Goal: Task Accomplishment & Management: Use online tool/utility

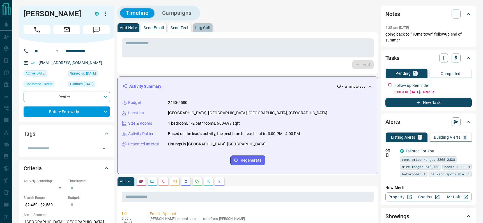
click at [200, 28] on p "Log Call" at bounding box center [202, 28] width 15 height 4
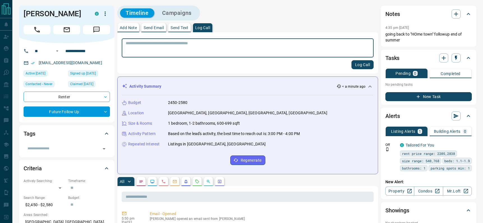
click at [289, 45] on textarea at bounding box center [248, 48] width 244 height 14
type textarea "**********"
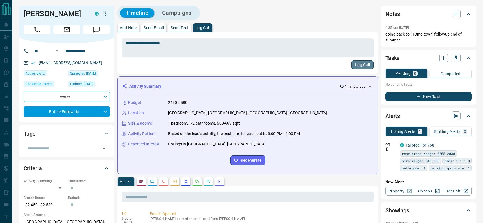
click at [366, 65] on button "Log Call" at bounding box center [363, 64] width 22 height 9
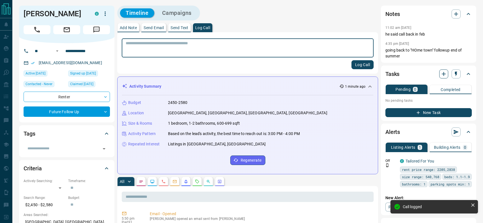
click at [443, 72] on icon "button" at bounding box center [444, 74] width 7 height 7
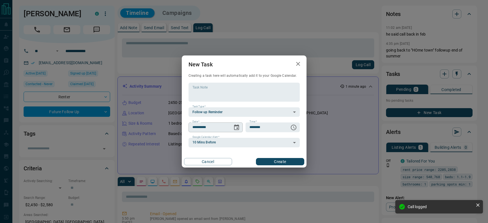
click at [237, 126] on icon "Choose date, selected date is Aug 14, 2025" at bounding box center [236, 128] width 5 height 6
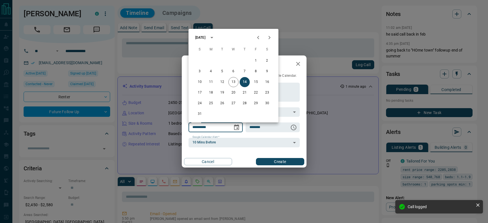
click at [270, 38] on icon "Next month" at bounding box center [269, 37] width 2 height 3
click at [270, 38] on icon "Next month" at bounding box center [269, 37] width 7 height 7
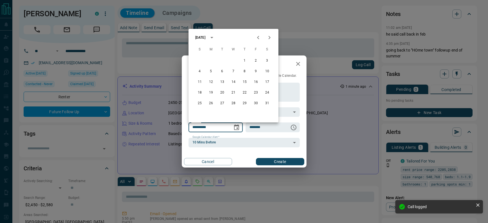
click at [270, 38] on icon "Next month" at bounding box center [269, 37] width 7 height 7
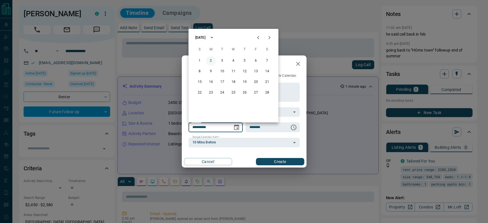
click at [213, 60] on button "2" at bounding box center [211, 61] width 10 height 10
type input "**********"
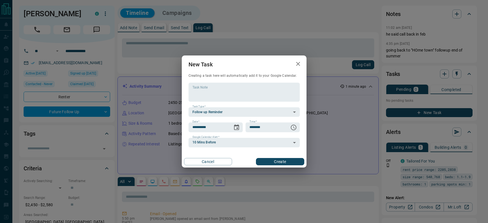
click at [287, 164] on button "Create" at bounding box center [280, 161] width 48 height 7
